Goal: Book appointment/travel/reservation

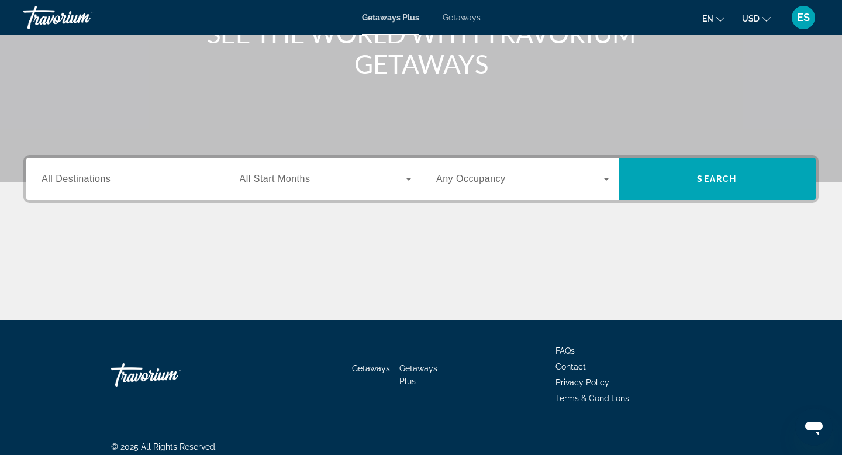
scroll to position [177, 0]
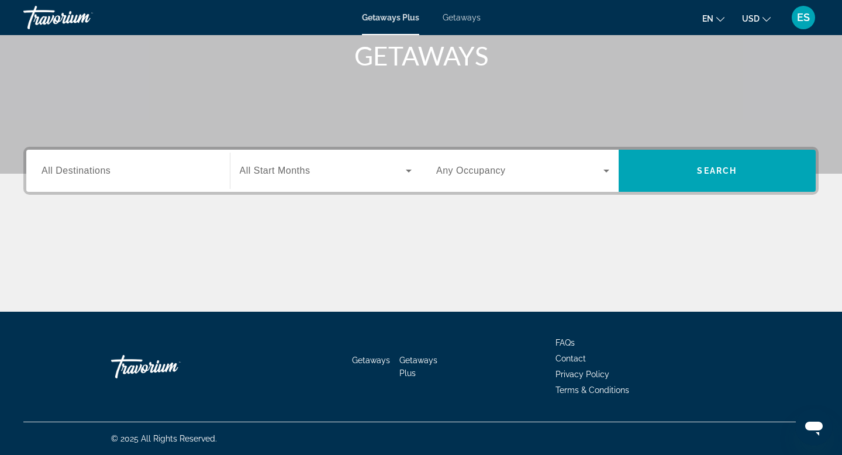
click at [172, 178] on div "Search widget" at bounding box center [127, 170] width 173 height 33
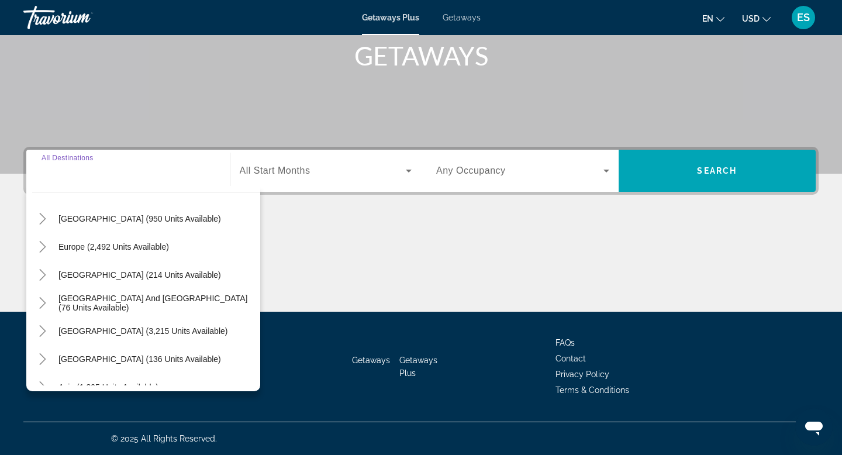
scroll to position [106, 0]
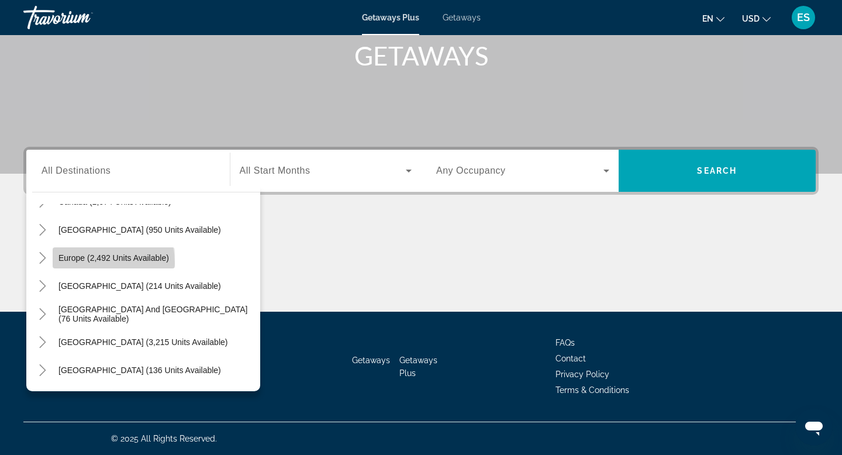
click at [86, 262] on span "Search widget" at bounding box center [114, 258] width 122 height 28
type input "**********"
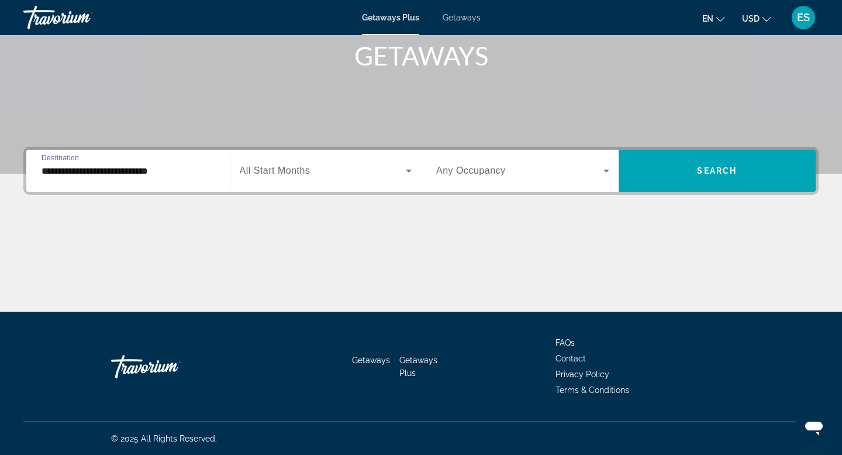
click at [327, 159] on div "Search widget" at bounding box center [326, 170] width 172 height 33
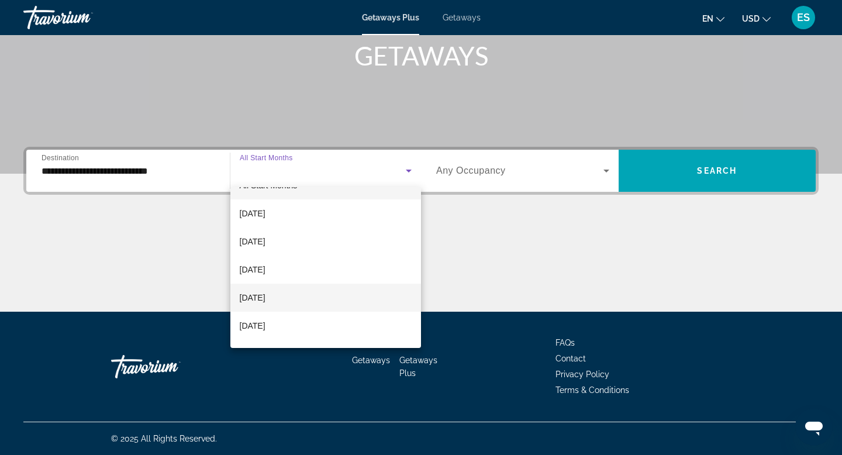
scroll to position [22, 0]
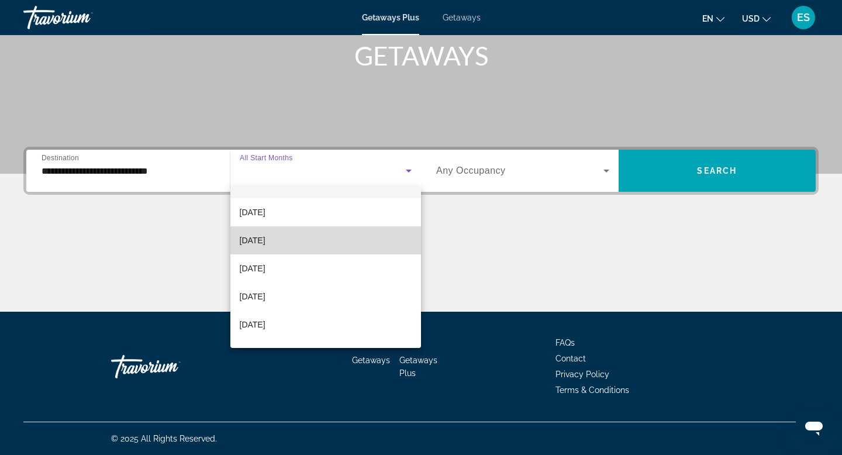
click at [265, 244] on span "[DATE]" at bounding box center [253, 240] width 26 height 14
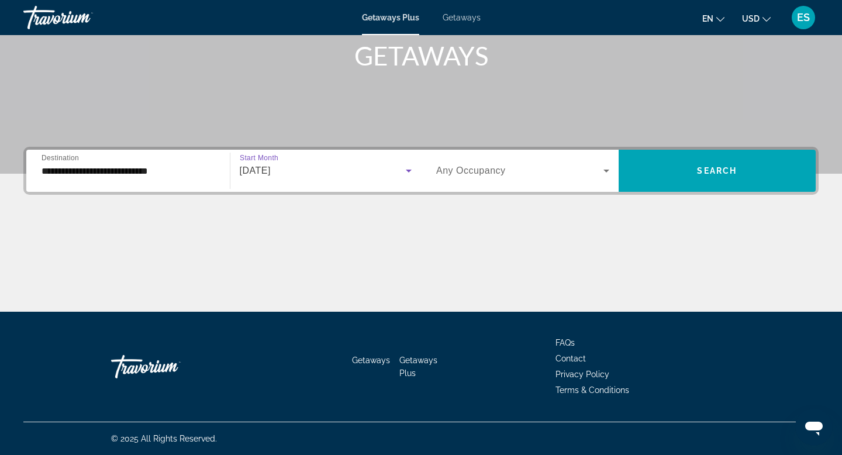
click at [312, 164] on div "[DATE]" at bounding box center [323, 171] width 167 height 14
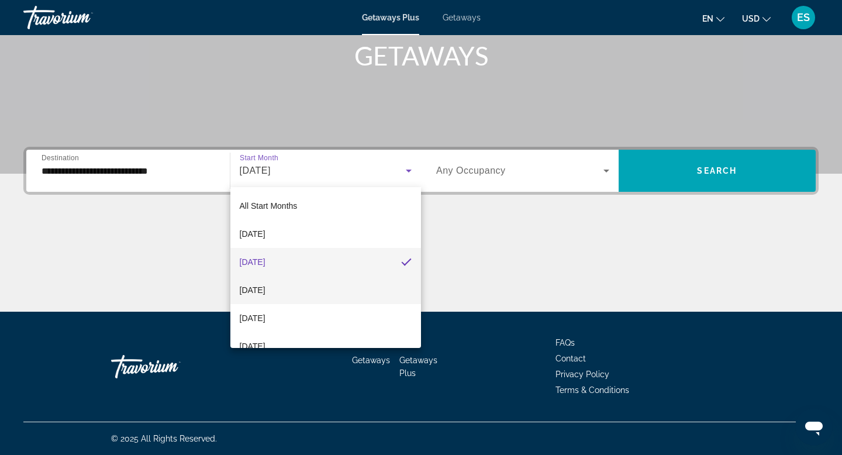
click at [265, 286] on span "[DATE]" at bounding box center [253, 290] width 26 height 14
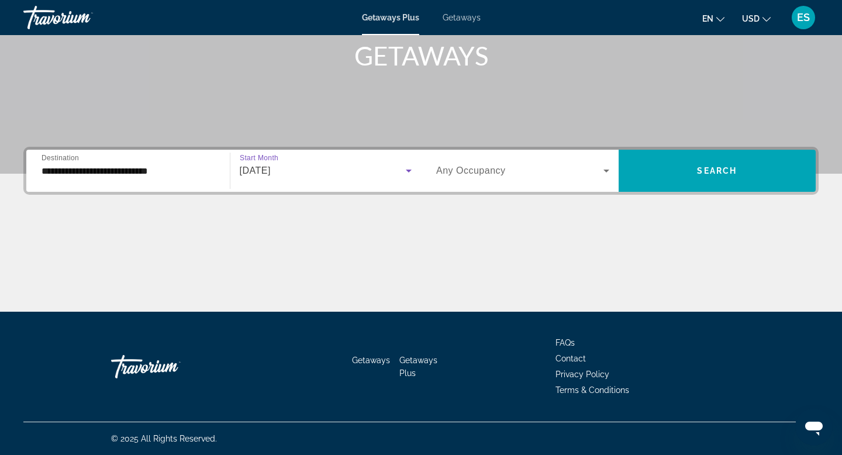
click at [517, 181] on div "Search widget" at bounding box center [522, 170] width 173 height 33
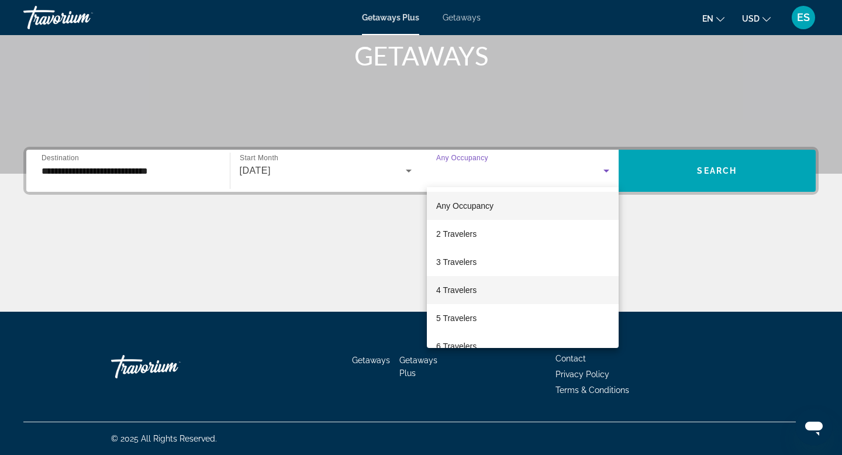
click at [515, 286] on mat-option "4 Travelers" at bounding box center [523, 290] width 192 height 28
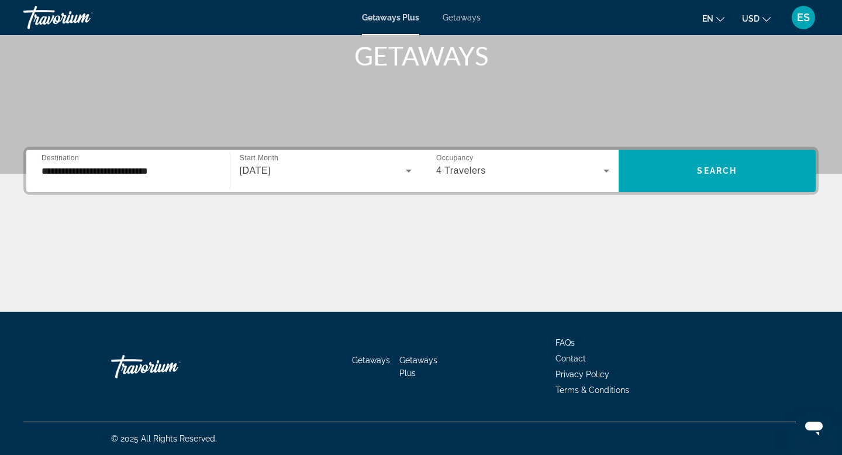
click at [676, 192] on div "**********" at bounding box center [420, 171] width 795 height 48
click at [690, 179] on span "Search widget" at bounding box center [717, 171] width 198 height 28
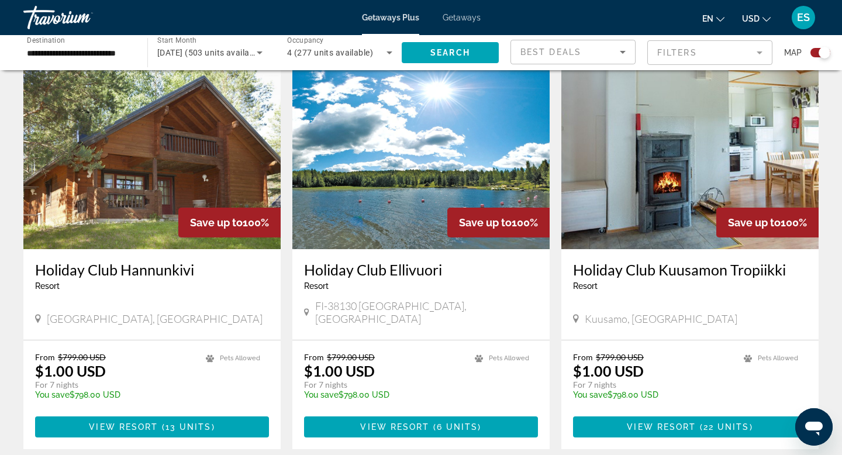
scroll to position [1798, 0]
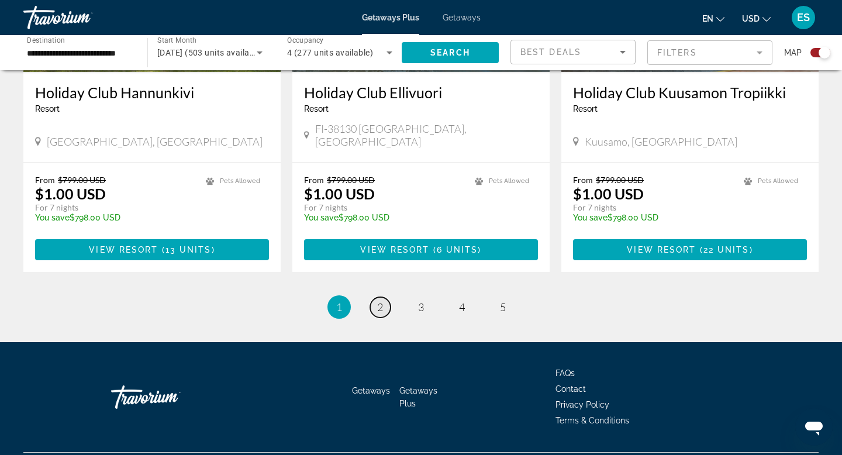
click at [382, 297] on link "page 2" at bounding box center [380, 307] width 20 height 20
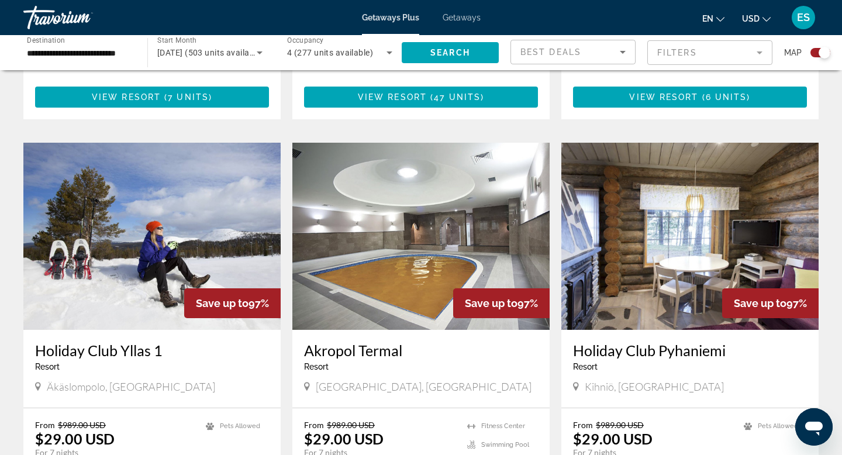
scroll to position [1798, 0]
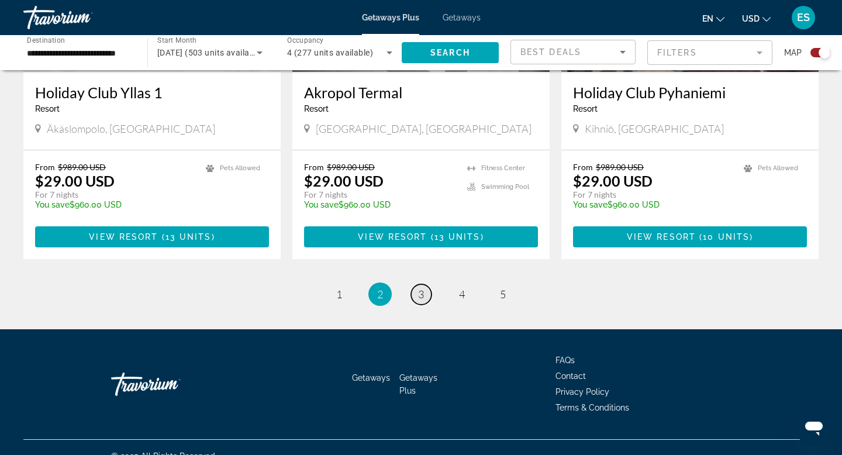
click at [422, 288] on span "3" at bounding box center [421, 294] width 6 height 13
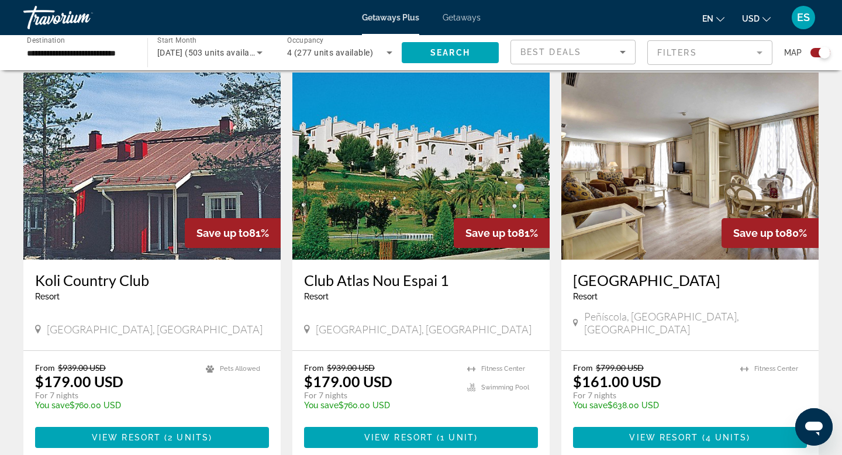
scroll to position [1798, 0]
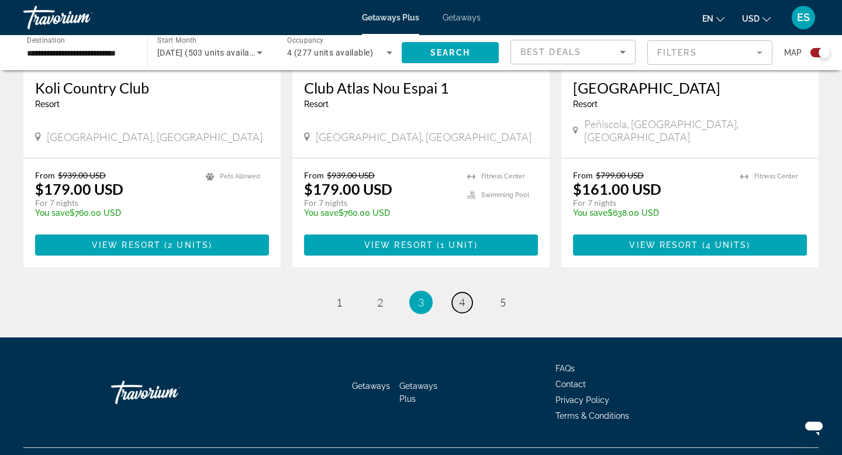
click at [461, 296] on span "4" at bounding box center [462, 302] width 6 height 13
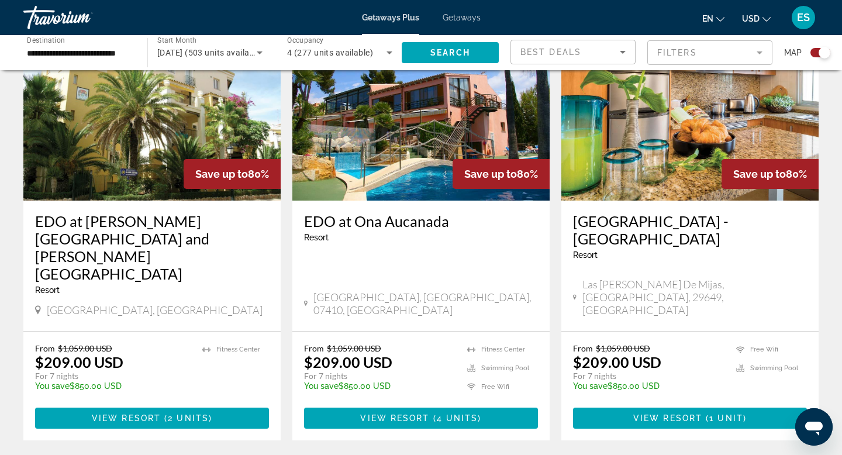
scroll to position [1726, 0]
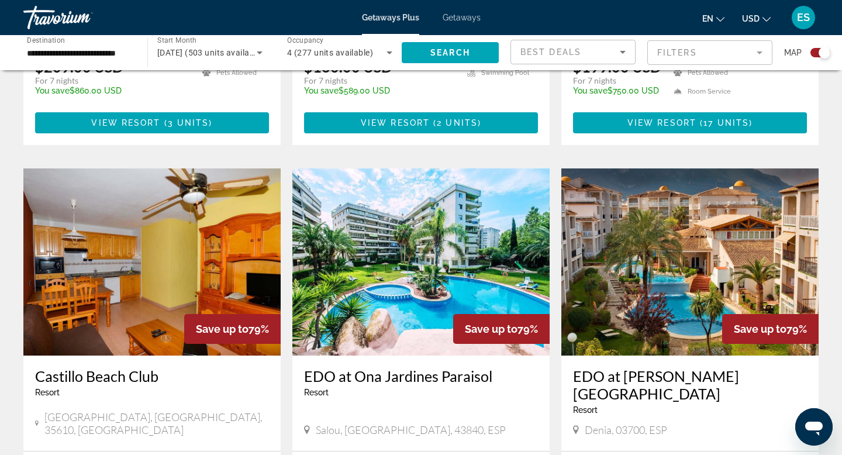
scroll to position [1174, 0]
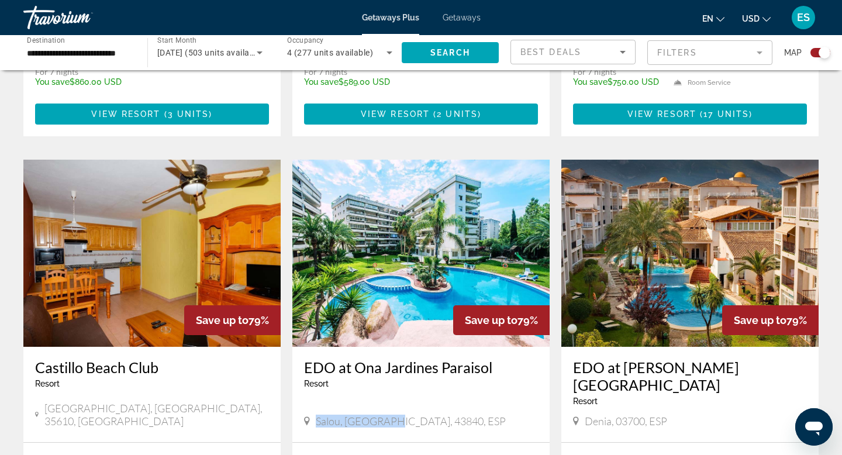
drag, startPoint x: 316, startPoint y: 358, endPoint x: 389, endPoint y: 359, distance: 73.1
click at [389, 414] on span "Salou, [GEOGRAPHIC_DATA], 43840, ESP" at bounding box center [411, 420] width 190 height 13
copy span "Salou, Tarragona"
click at [682, 206] on img "Main content" at bounding box center [689, 253] width 257 height 187
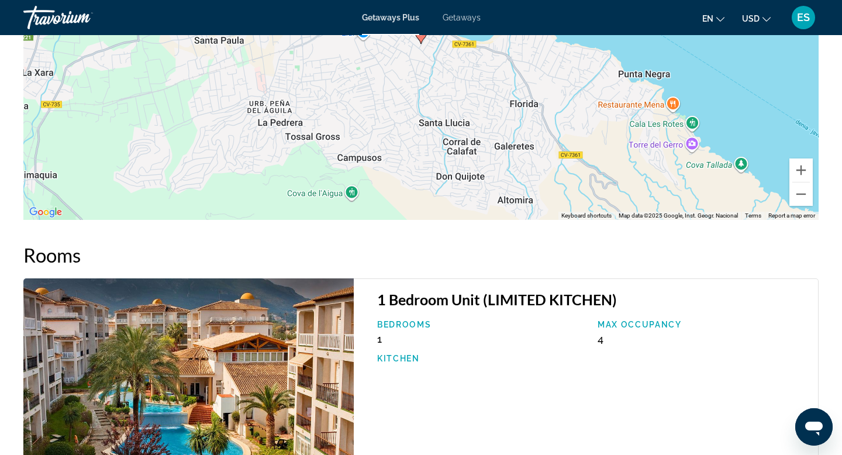
scroll to position [1749, 0]
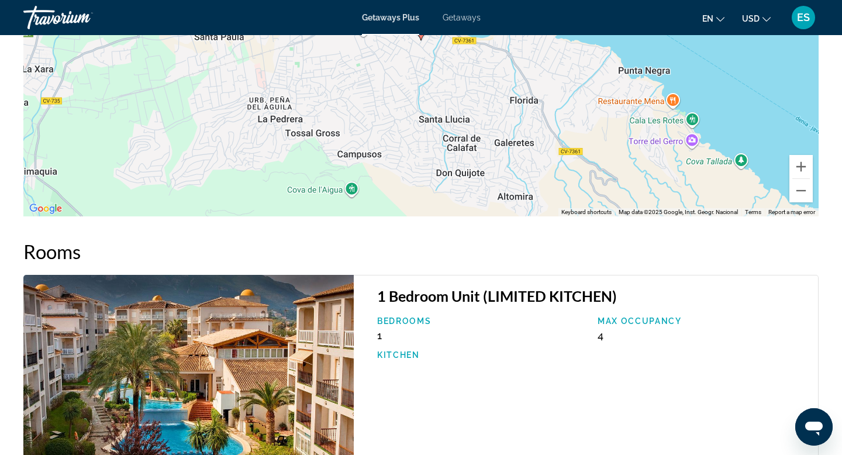
click at [248, 380] on img "Main content" at bounding box center [188, 385] width 330 height 220
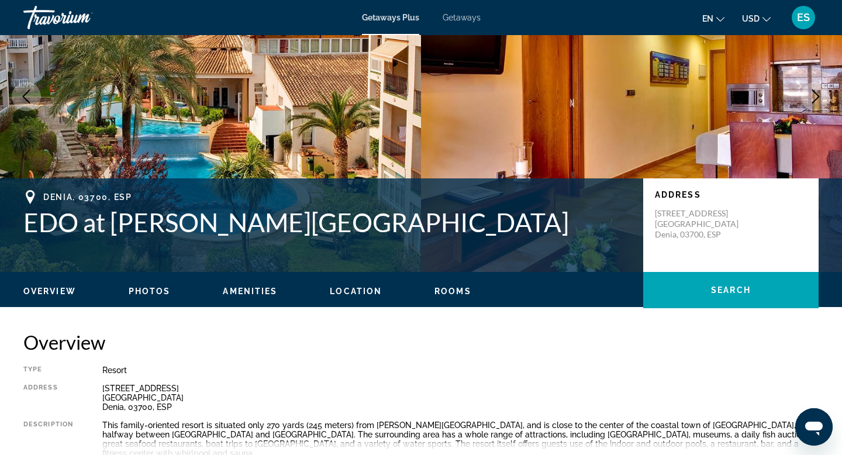
scroll to position [0, 0]
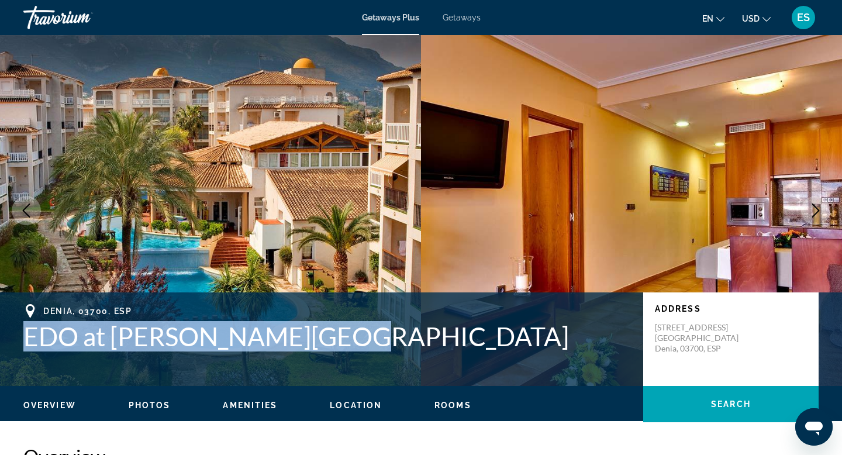
drag, startPoint x: 22, startPoint y: 335, endPoint x: 345, endPoint y: 324, distance: 323.4
click at [345, 324] on div "Denia, 03700, ESP EDO at Ona Ogisaka Garden Address Calle Aquari, 3 Alicante De…" at bounding box center [421, 339] width 842 height 70
copy h1 "EDO at [PERSON_NAME][GEOGRAPHIC_DATA]"
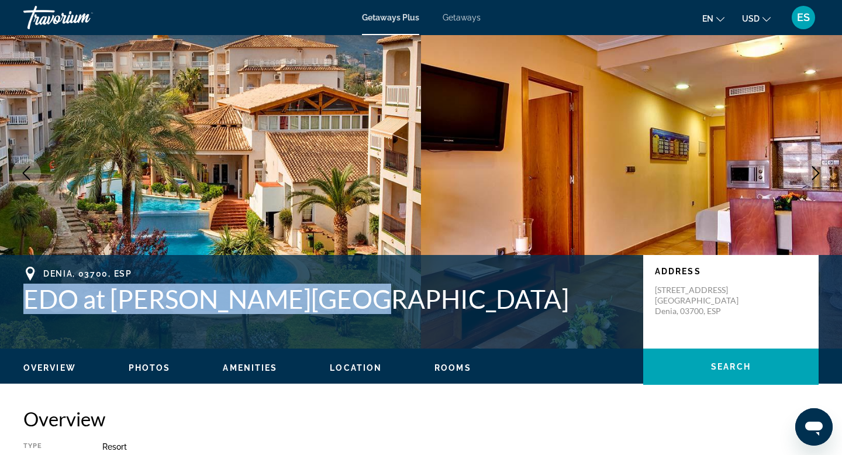
scroll to position [39, 0]
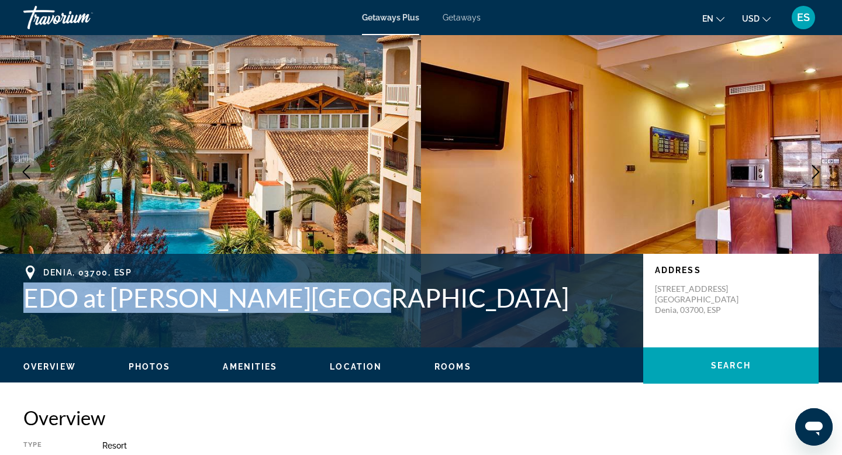
copy h1 "EDO at [PERSON_NAME][GEOGRAPHIC_DATA]"
click at [70, 22] on div "Travorium" at bounding box center [81, 17] width 117 height 30
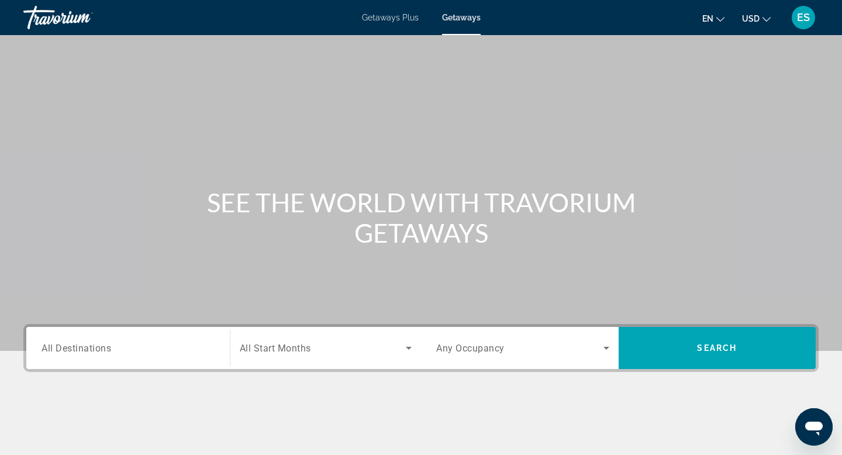
click at [138, 344] on input "Destination All Destinations" at bounding box center [127, 348] width 173 height 14
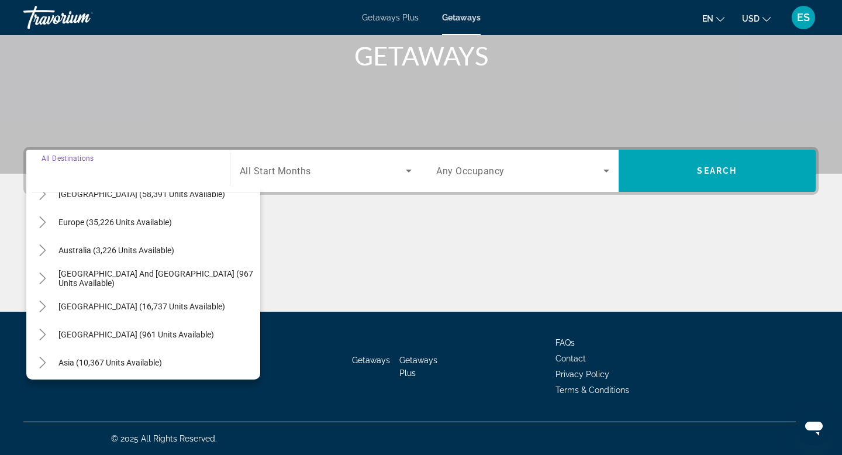
scroll to position [137, 0]
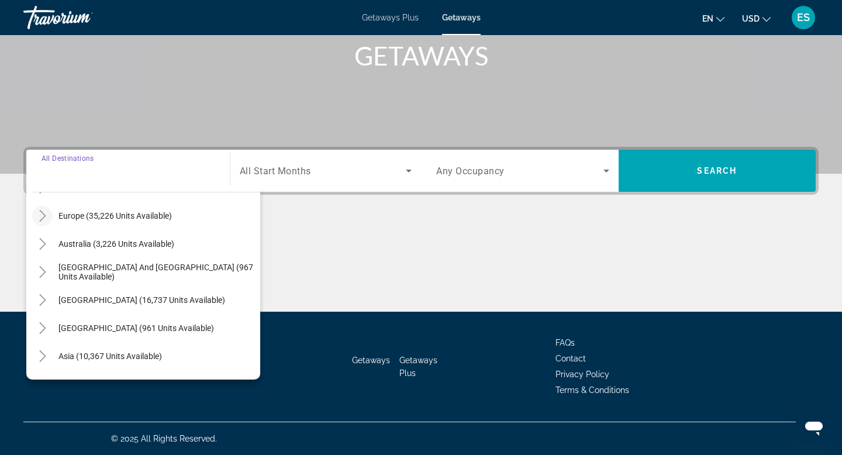
click at [43, 214] on icon "Toggle Europe (35,226 units available)" at bounding box center [43, 216] width 12 height 12
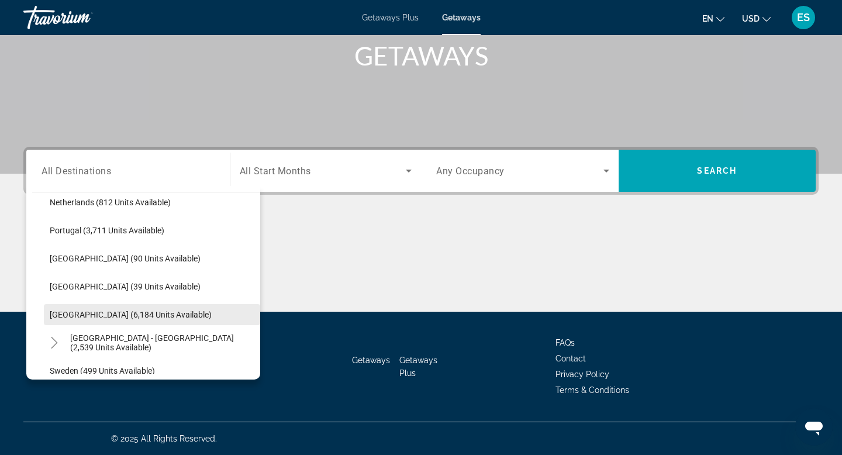
scroll to position [528, 0]
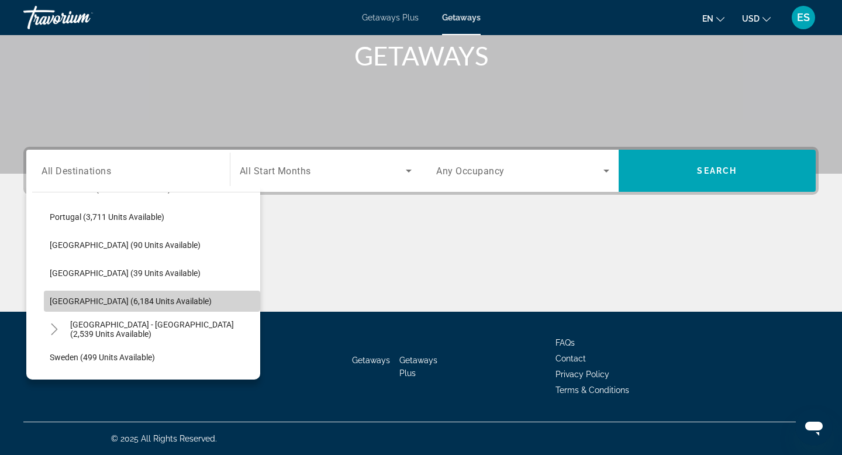
click at [110, 291] on span "Search widget" at bounding box center [152, 301] width 216 height 28
type input "**********"
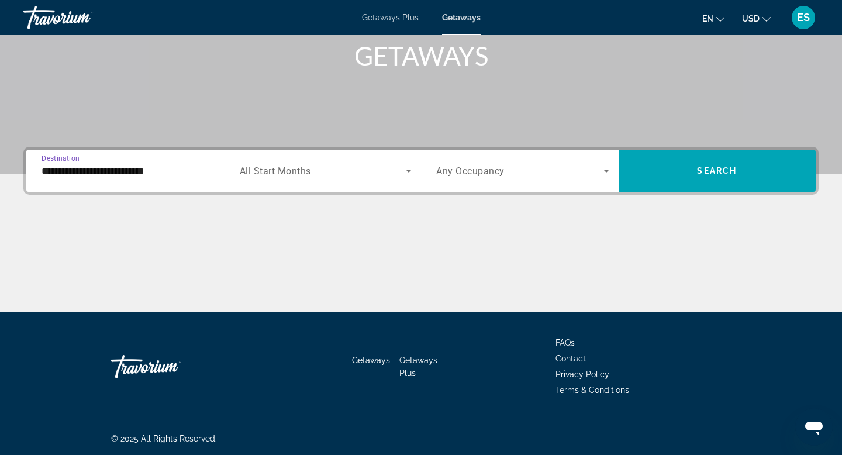
click at [326, 172] on span "Search widget" at bounding box center [323, 171] width 167 height 14
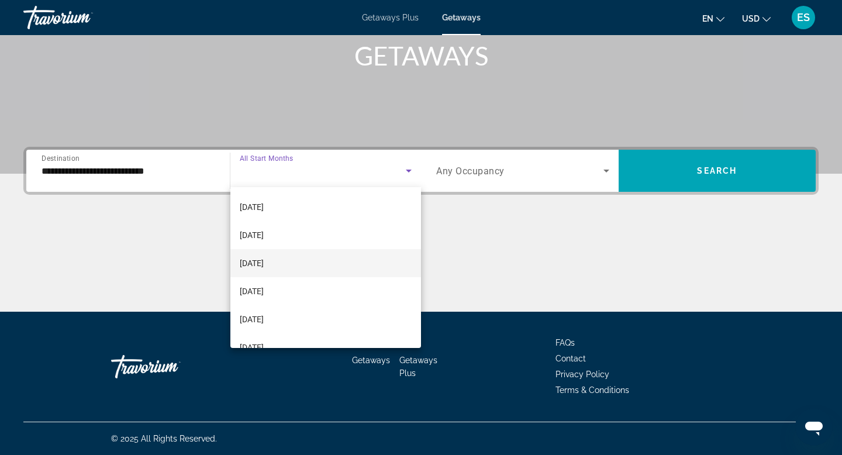
scroll to position [50, 0]
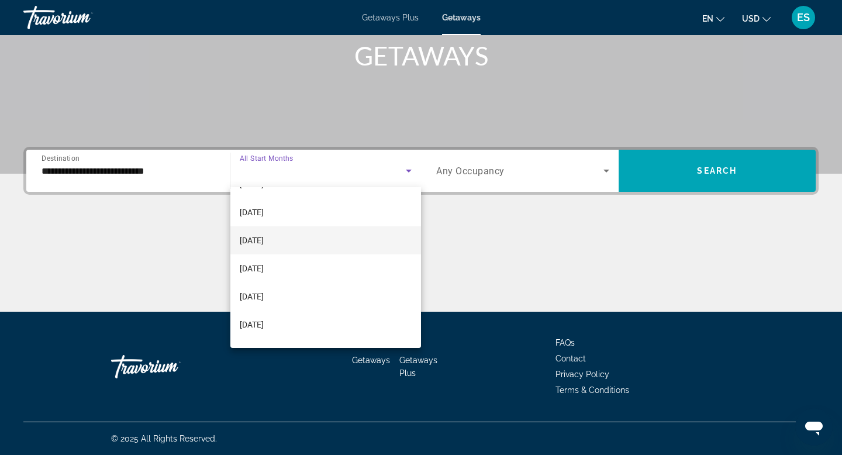
click at [264, 246] on span "[DATE]" at bounding box center [252, 240] width 24 height 14
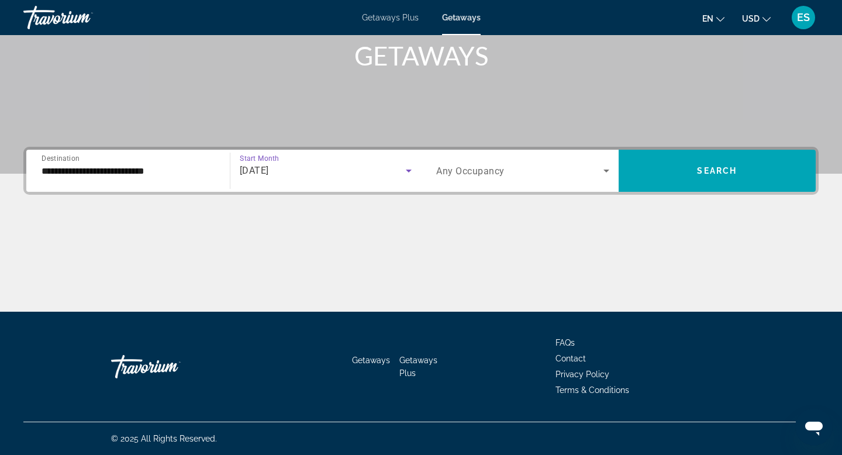
click at [515, 179] on div "Search widget" at bounding box center [522, 170] width 173 height 33
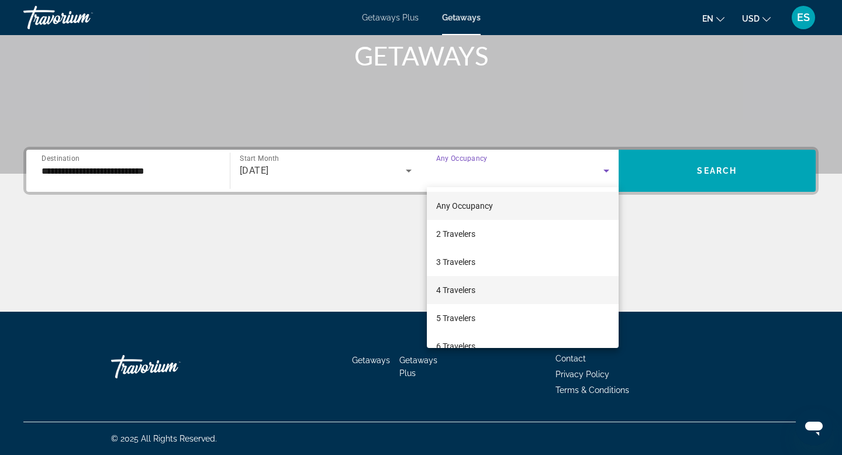
click at [471, 290] on span "4 Travelers" at bounding box center [455, 290] width 39 height 14
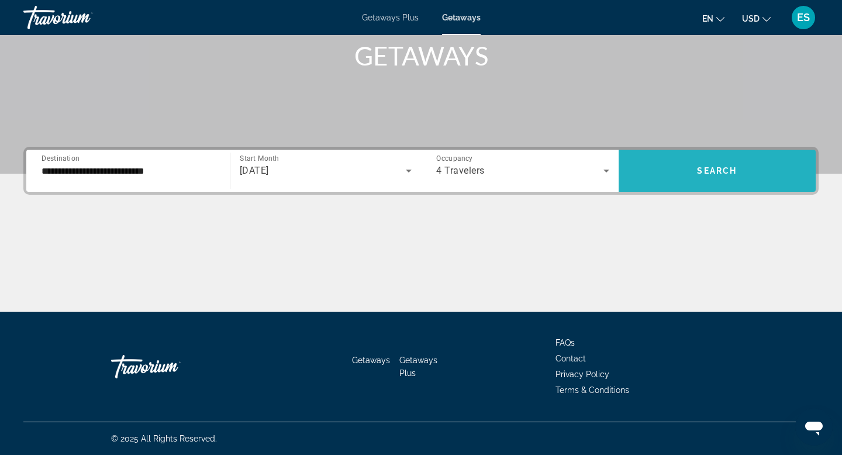
click at [705, 178] on span "Search widget" at bounding box center [717, 171] width 198 height 28
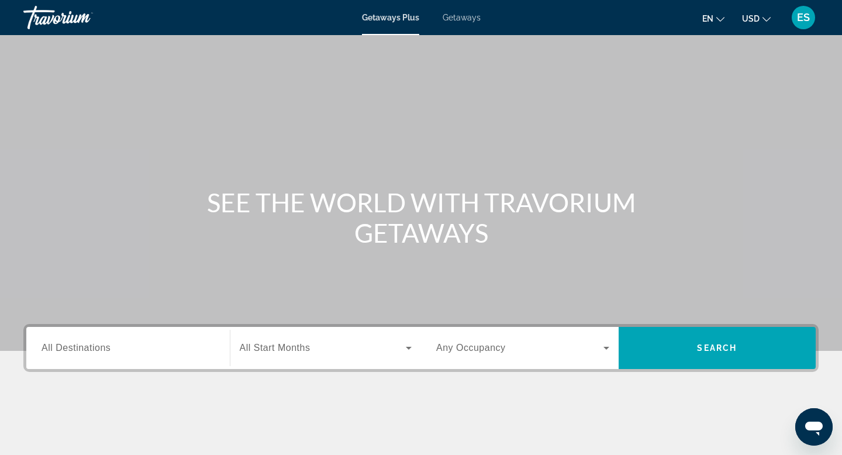
click at [164, 335] on div "Search widget" at bounding box center [127, 347] width 173 height 33
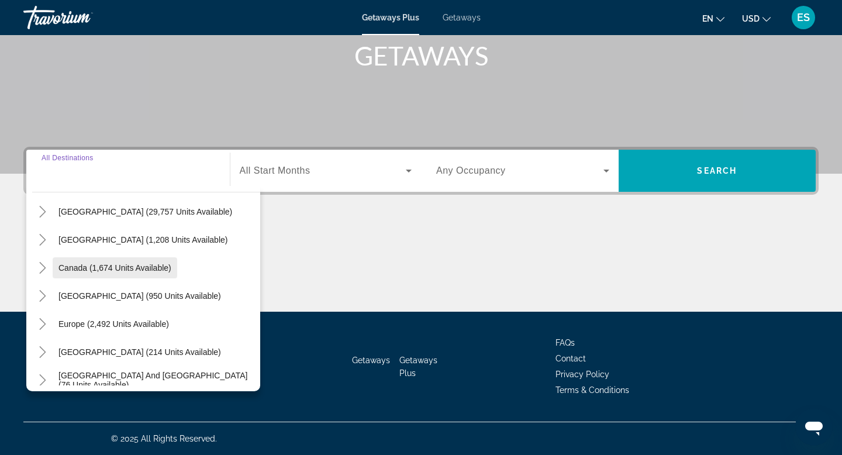
scroll to position [141, 0]
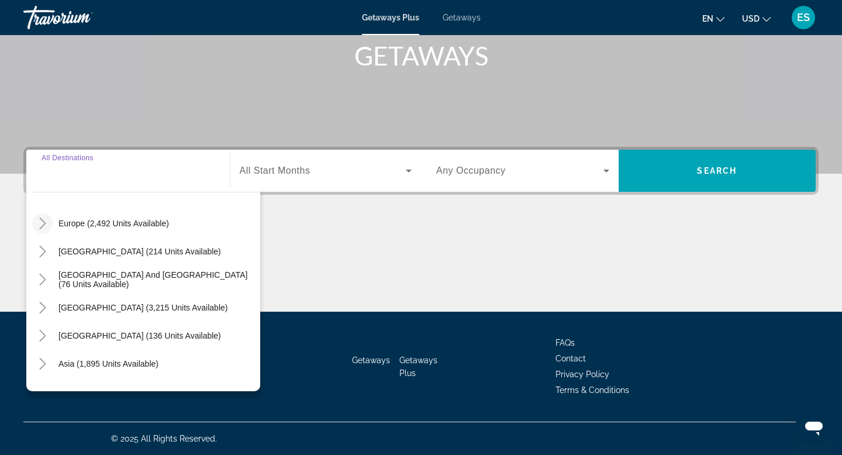
click at [43, 223] on icon "Toggle Europe (2,492 units available)" at bounding box center [43, 223] width 12 height 12
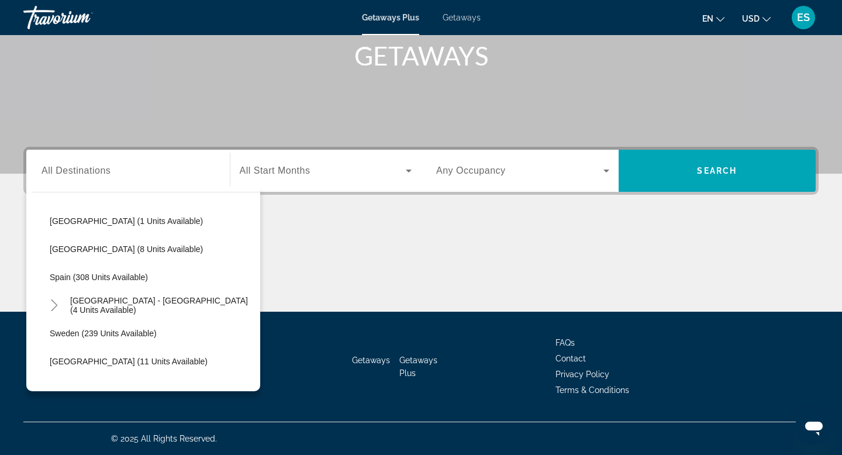
scroll to position [509, 0]
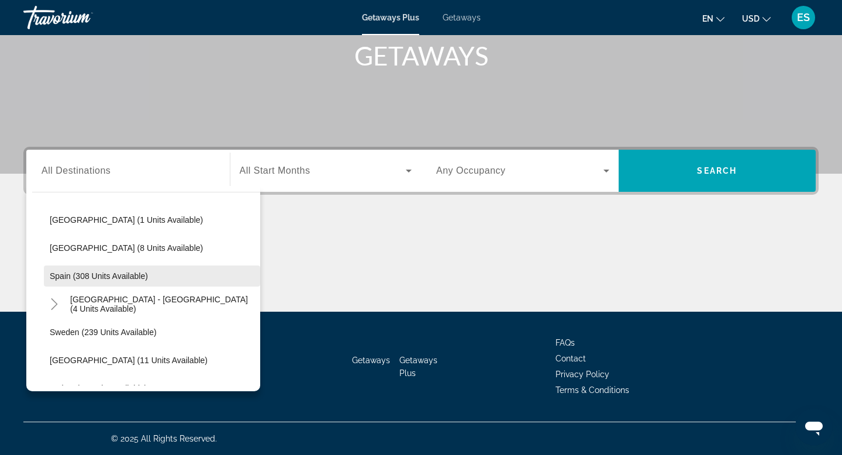
drag, startPoint x: 115, startPoint y: 258, endPoint x: 112, endPoint y: 268, distance: 11.1
click at [112, 268] on ul "[GEOGRAPHIC_DATA] (11 units available) [GEOGRAPHIC_DATA] (293 units available) …" at bounding box center [146, 163] width 228 height 589
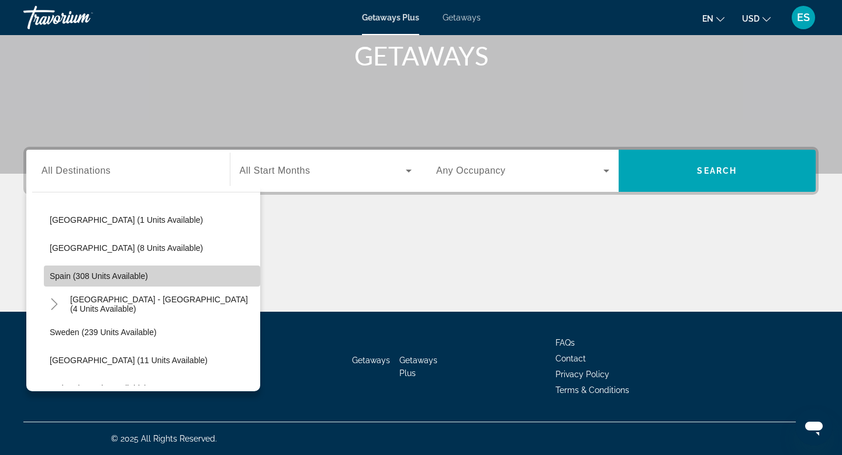
click at [112, 268] on span "Search widget" at bounding box center [152, 276] width 216 height 28
type input "**********"
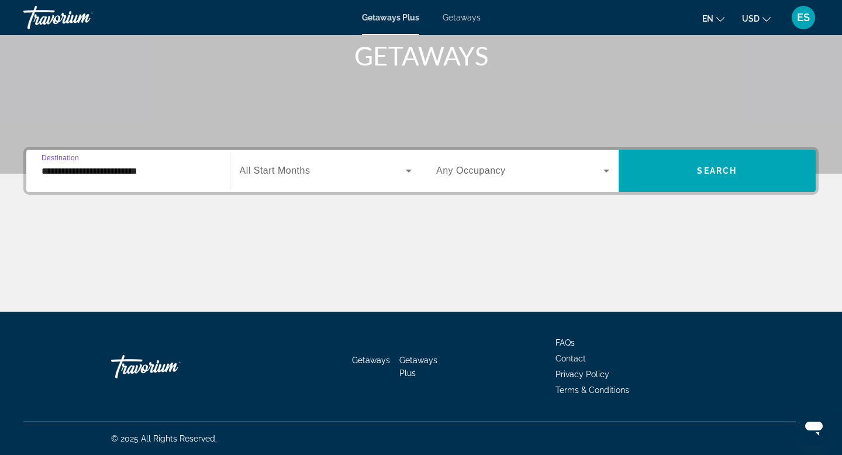
click at [279, 183] on div "Search widget" at bounding box center [326, 170] width 172 height 33
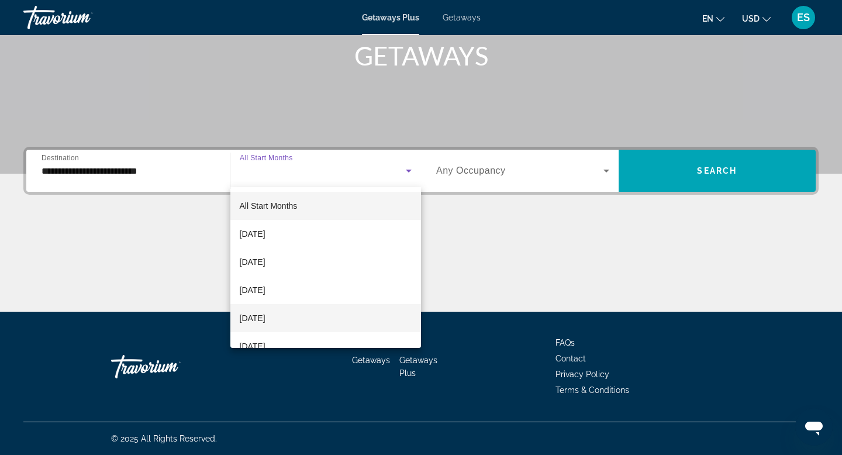
drag, startPoint x: 263, startPoint y: 323, endPoint x: 273, endPoint y: 309, distance: 17.2
click at [263, 323] on span "[DATE]" at bounding box center [253, 318] width 26 height 14
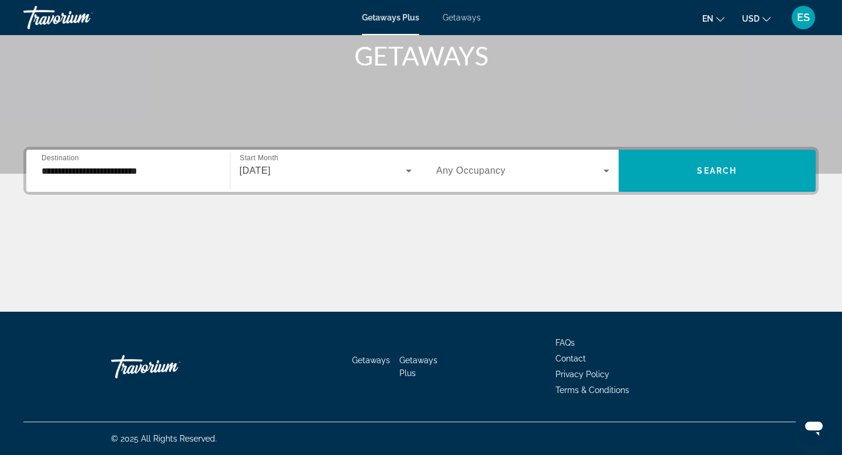
click at [273, 309] on div "Main content" at bounding box center [420, 268] width 795 height 88
click at [336, 155] on div "[DATE]" at bounding box center [326, 170] width 172 height 33
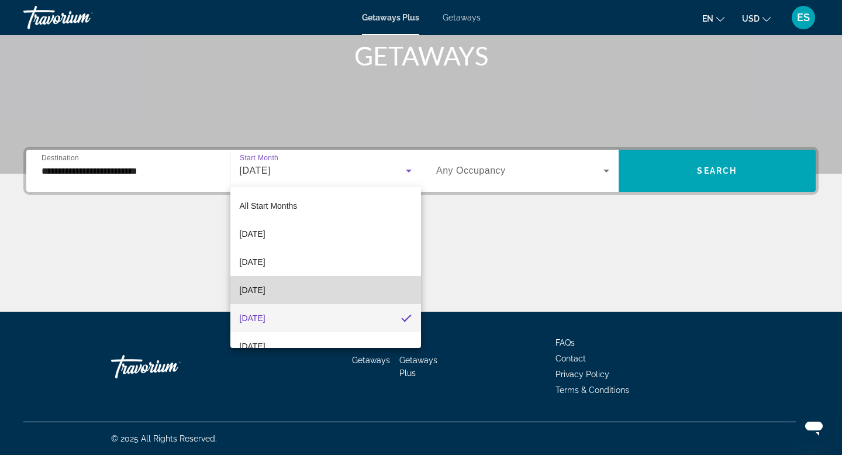
click at [262, 298] on mat-option "[DATE]" at bounding box center [325, 290] width 191 height 28
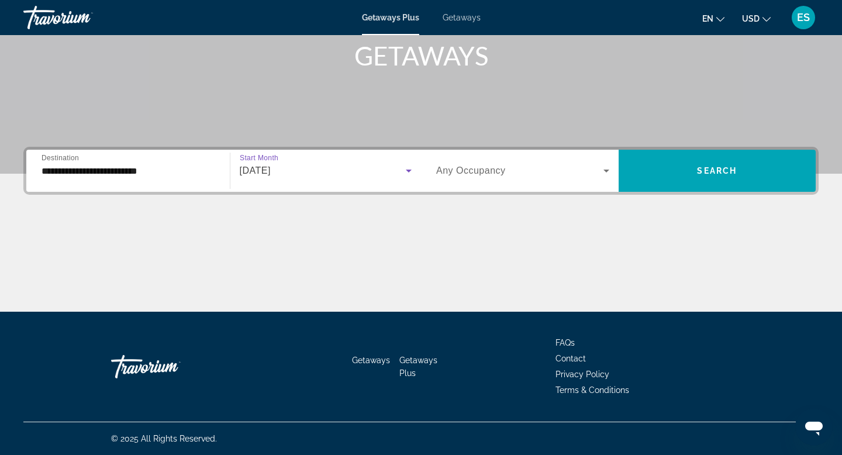
click at [482, 170] on span "Any Occupancy" at bounding box center [471, 170] width 70 height 10
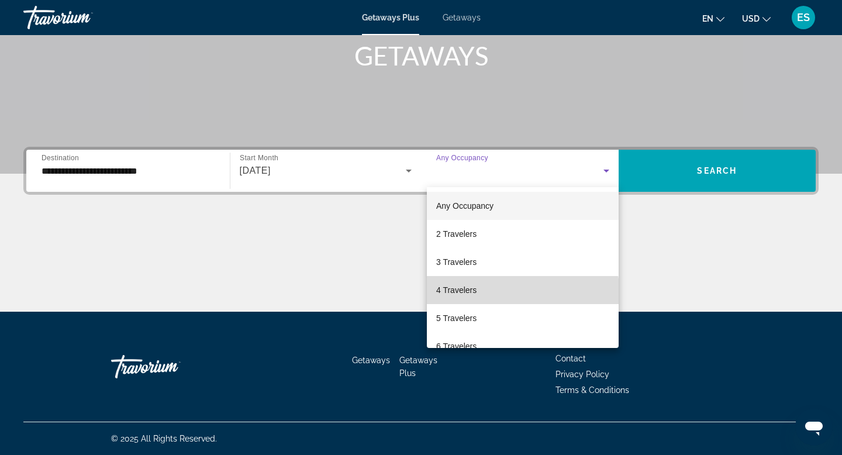
click at [487, 300] on mat-option "4 Travelers" at bounding box center [523, 290] width 192 height 28
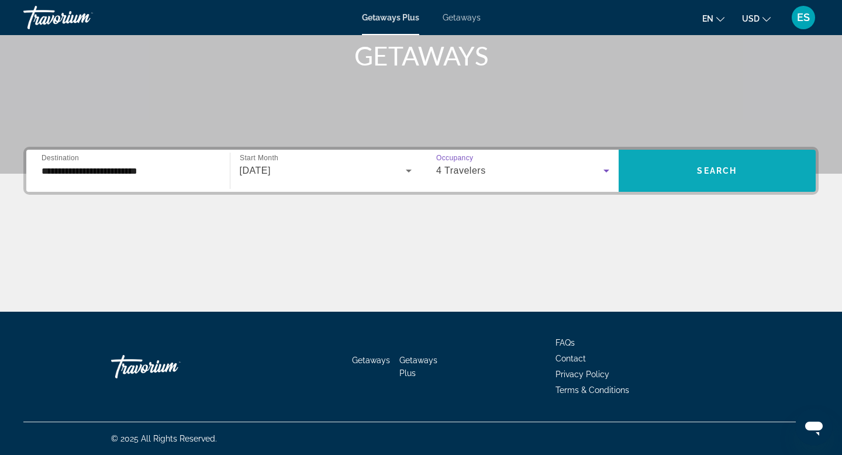
click at [690, 164] on span "Search widget" at bounding box center [717, 171] width 198 height 28
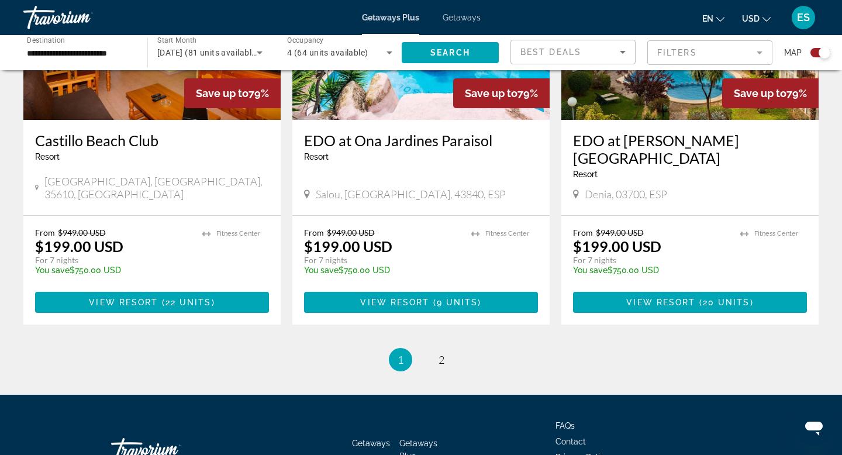
scroll to position [1815, 0]
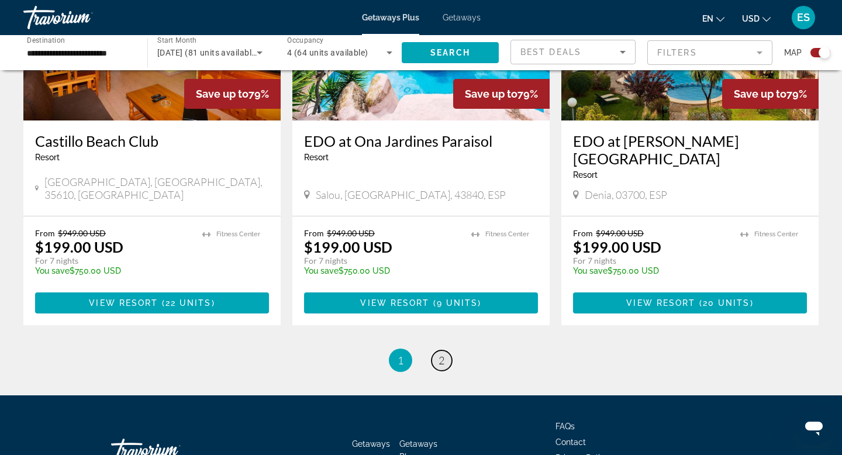
click at [439, 354] on span "2" at bounding box center [441, 360] width 6 height 13
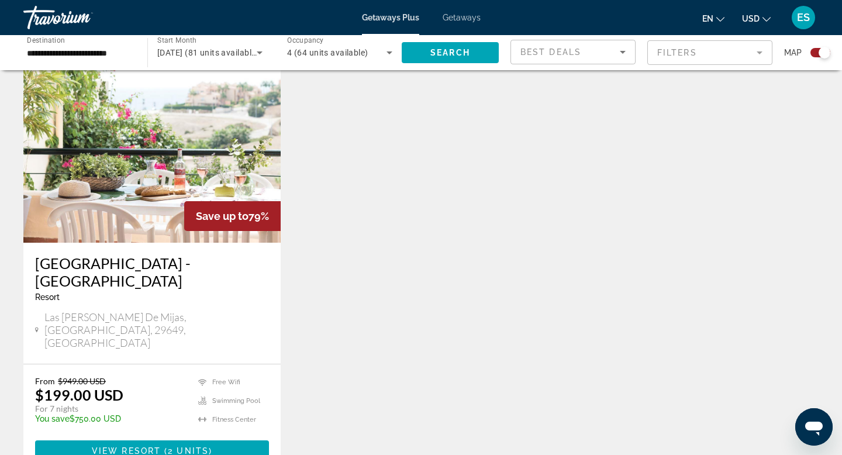
scroll to position [434, 0]
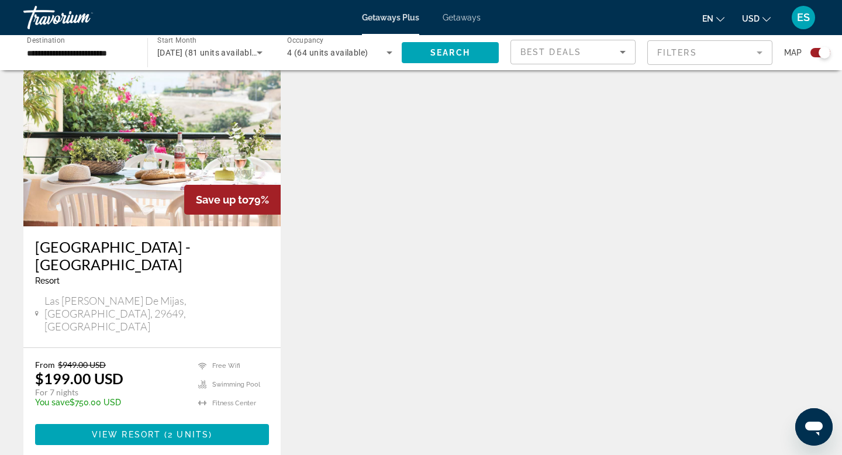
click at [224, 151] on img "Main content" at bounding box center [151, 132] width 257 height 187
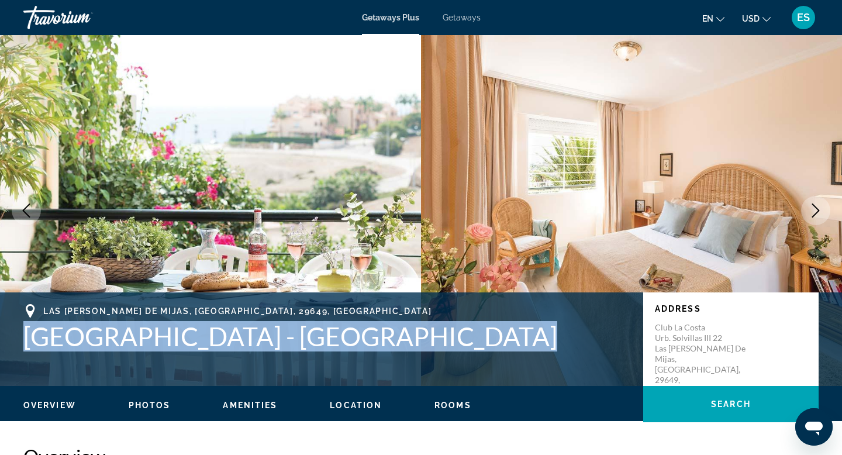
drag, startPoint x: 27, startPoint y: 333, endPoint x: 451, endPoint y: 339, distance: 423.8
click at [451, 339] on h1 "[GEOGRAPHIC_DATA] - [GEOGRAPHIC_DATA]" at bounding box center [327, 336] width 608 height 30
copy h1 "[GEOGRAPHIC_DATA] - [GEOGRAPHIC_DATA]"
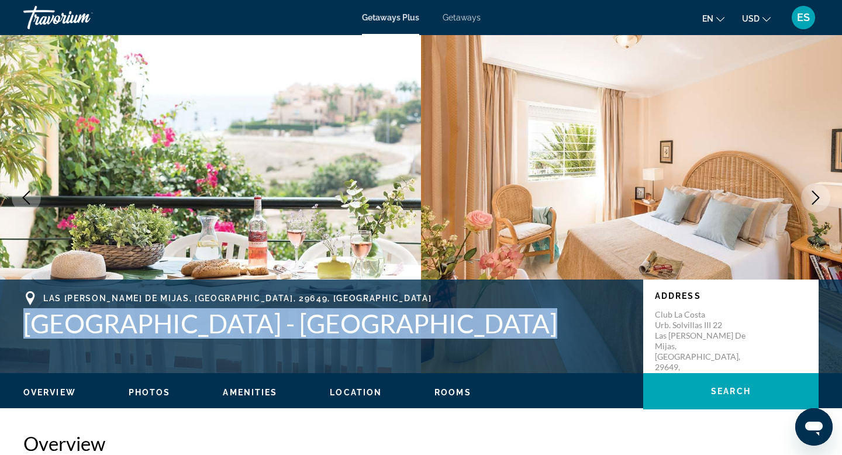
scroll to position [15, 0]
